Goal: Check status: Check status

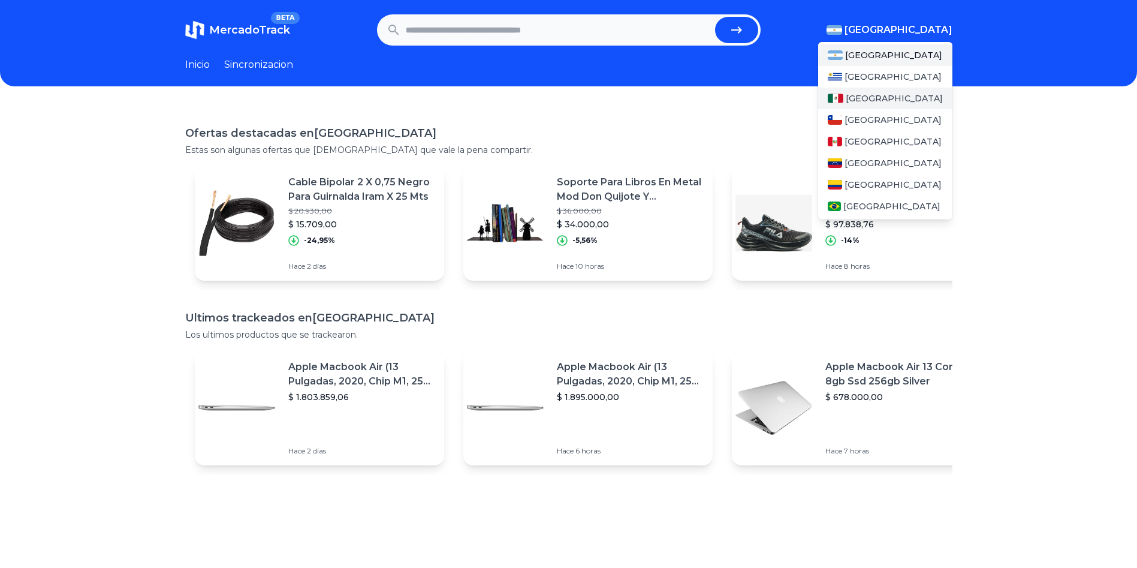
click at [884, 94] on div "[GEOGRAPHIC_DATA]" at bounding box center [885, 99] width 134 height 22
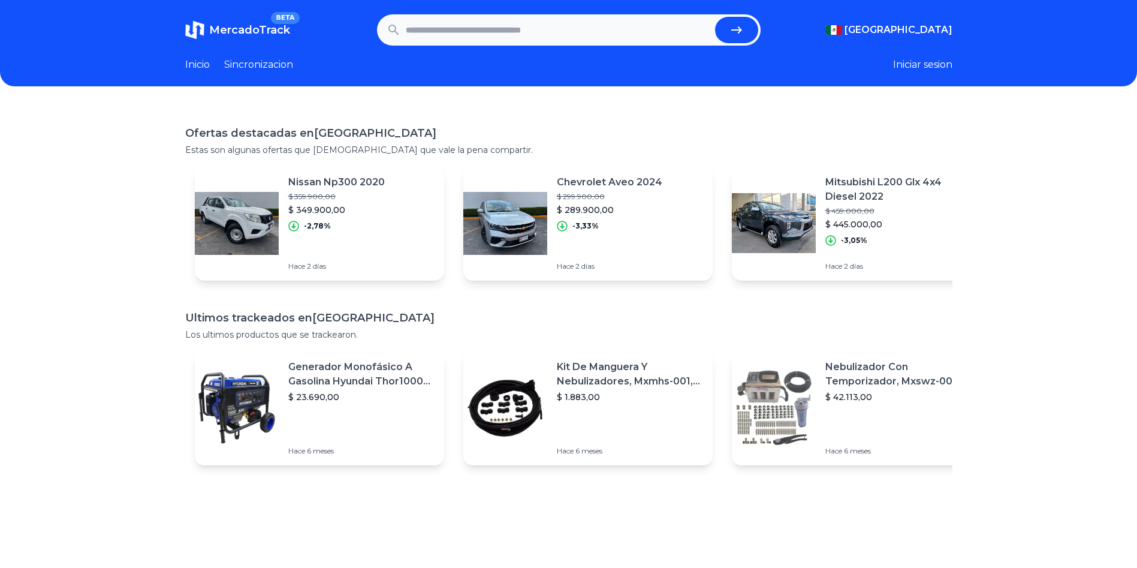
click at [504, 37] on input "text" at bounding box center [558, 30] width 305 height 26
paste input "**********"
type input "**********"
click at [742, 28] on icon "submit" at bounding box center [736, 29] width 11 height 7
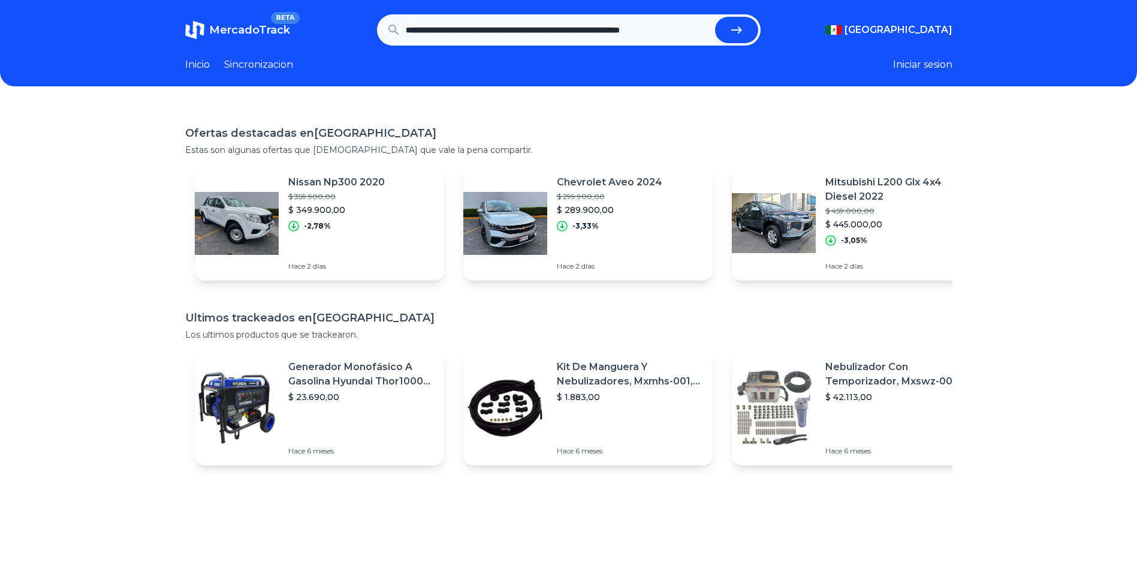
scroll to position [0, 0]
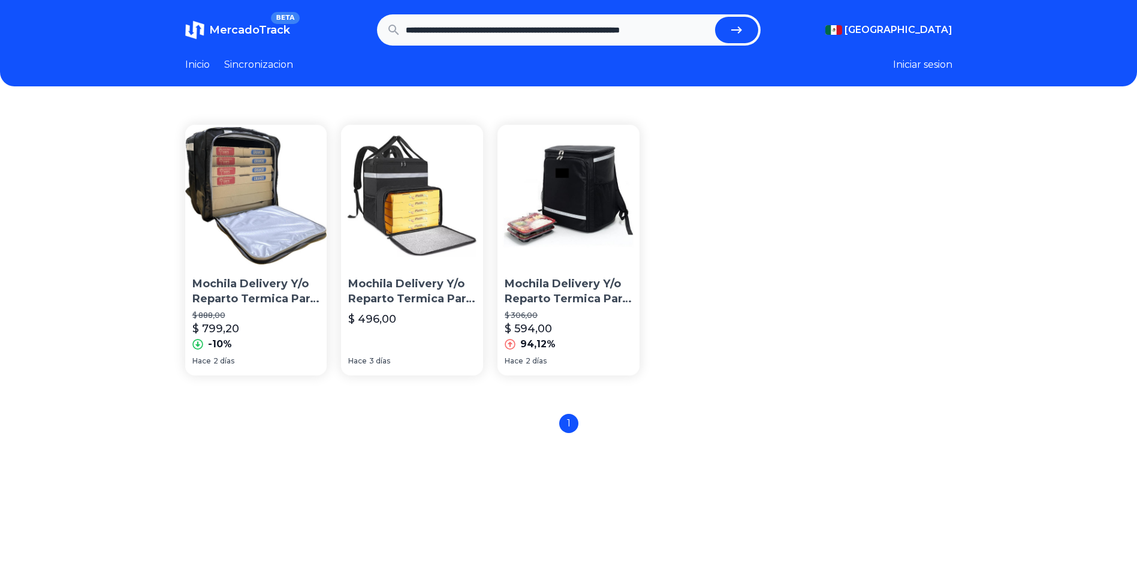
click at [256, 181] on img at bounding box center [256, 196] width 142 height 142
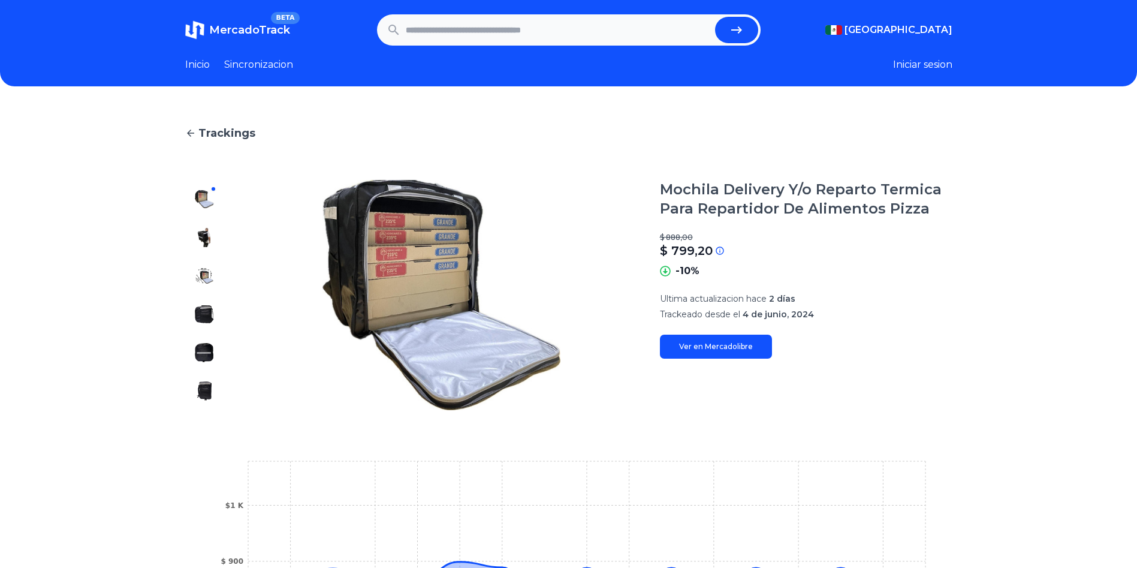
click at [212, 233] on img at bounding box center [204, 237] width 19 height 19
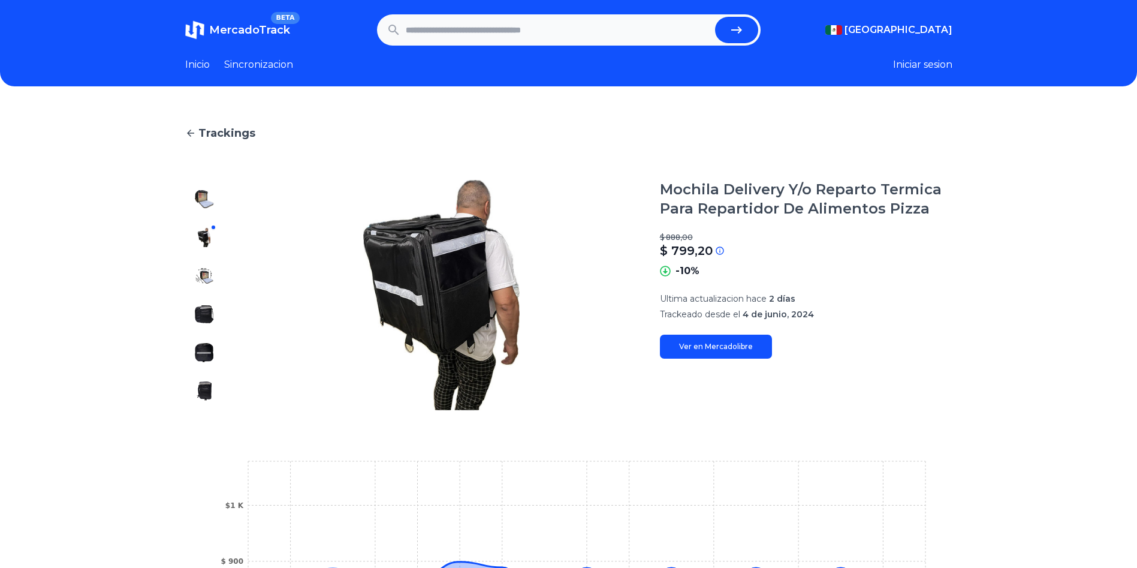
click at [206, 259] on div at bounding box center [204, 295] width 38 height 230
click at [208, 268] on img at bounding box center [204, 275] width 19 height 19
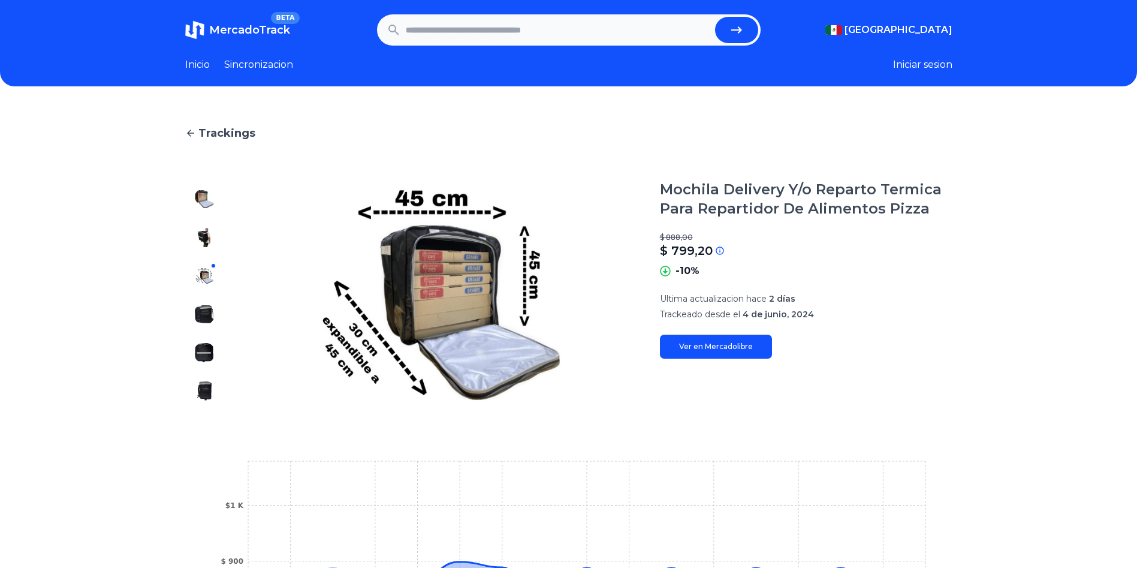
click at [203, 307] on img at bounding box center [204, 314] width 19 height 19
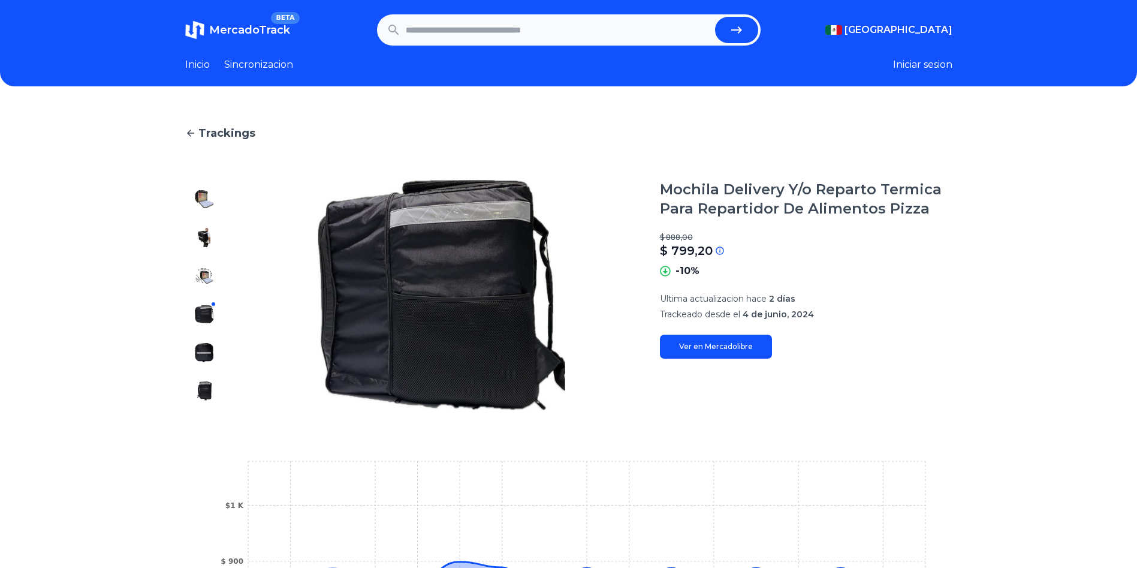
click at [201, 347] on img at bounding box center [204, 352] width 19 height 19
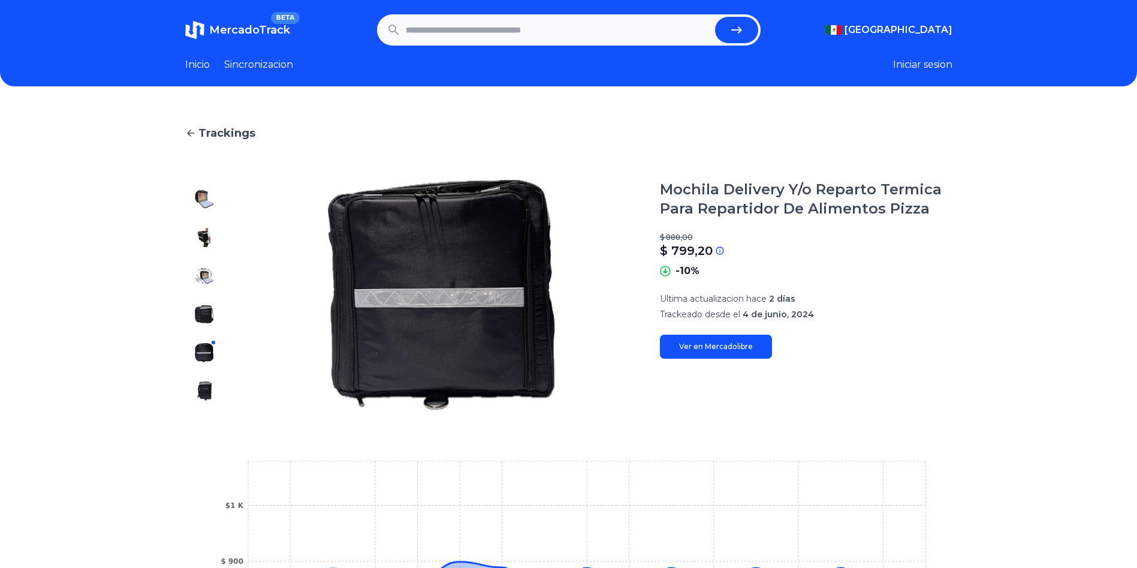
click at [204, 383] on img at bounding box center [204, 390] width 19 height 19
